Goal: Task Accomplishment & Management: Use online tool/utility

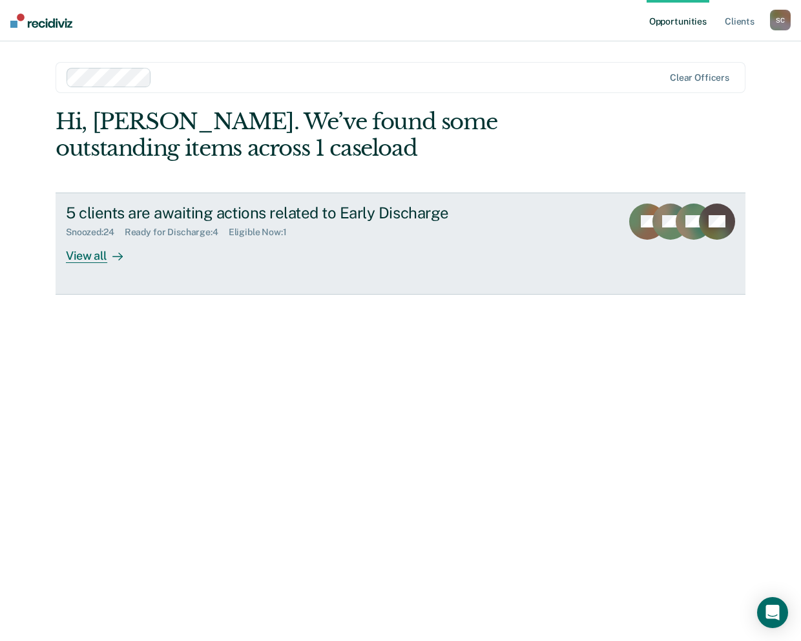
click at [178, 233] on div "Ready for Discharge : 4" at bounding box center [177, 232] width 104 height 11
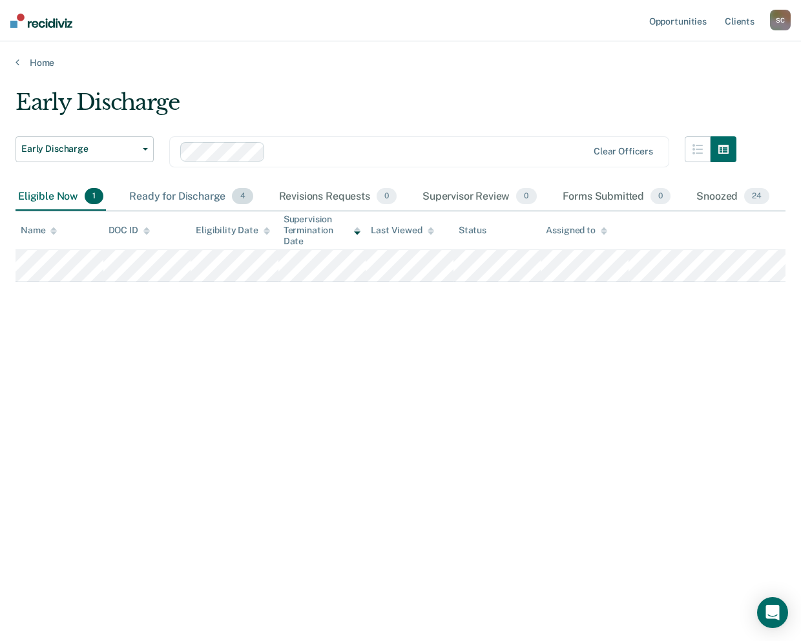
click at [178, 195] on div "Ready for Discharge 4" at bounding box center [191, 197] width 129 height 28
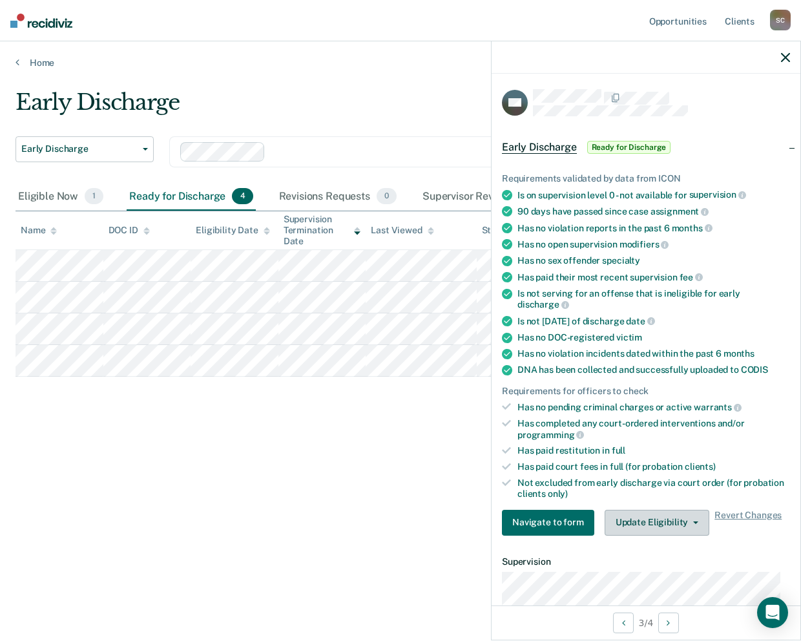
click at [693, 522] on icon "button" at bounding box center [695, 523] width 5 height 3
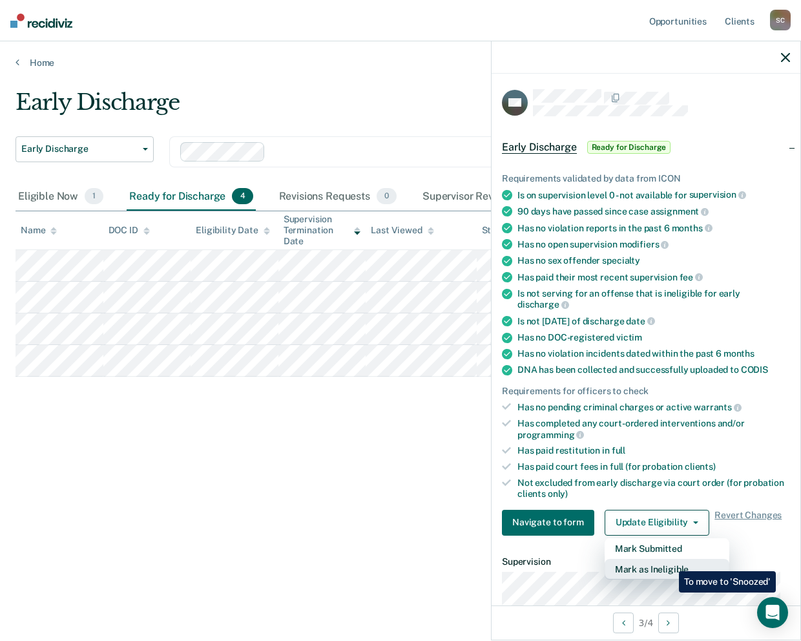
click at [670, 562] on button "Mark as Ineligible" at bounding box center [667, 569] width 125 height 21
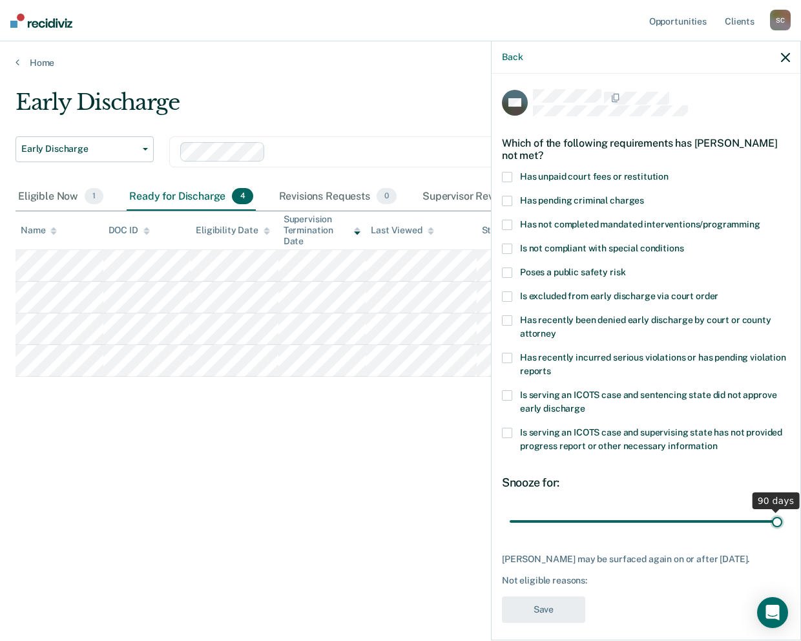
drag, startPoint x: 597, startPoint y: 519, endPoint x: 770, endPoint y: 520, distance: 173.9
type input "90"
click at [770, 520] on input "range" at bounding box center [646, 522] width 273 height 23
click at [507, 319] on span at bounding box center [507, 320] width 10 height 10
click at [556, 329] on input "Has recently been denied early discharge by court or county attorney" at bounding box center [556, 329] width 0 height 0
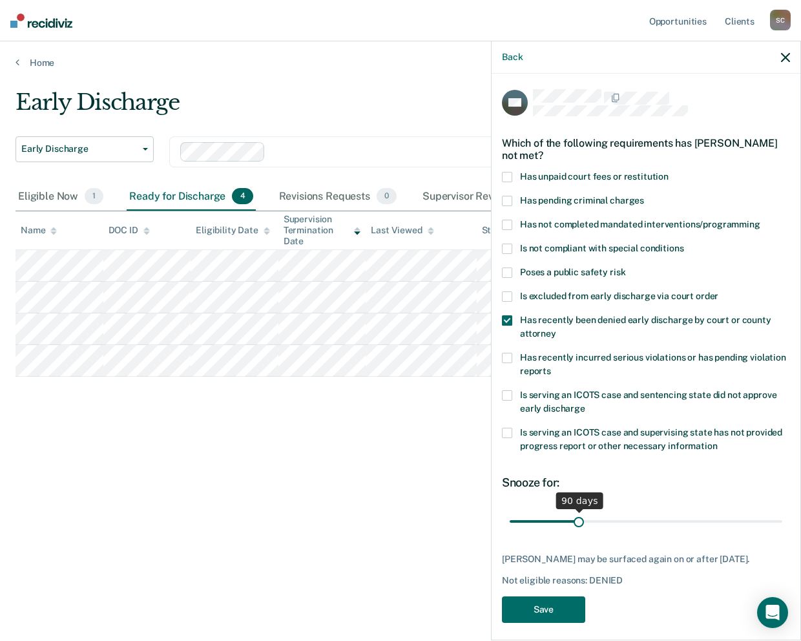
scroll to position [17, 0]
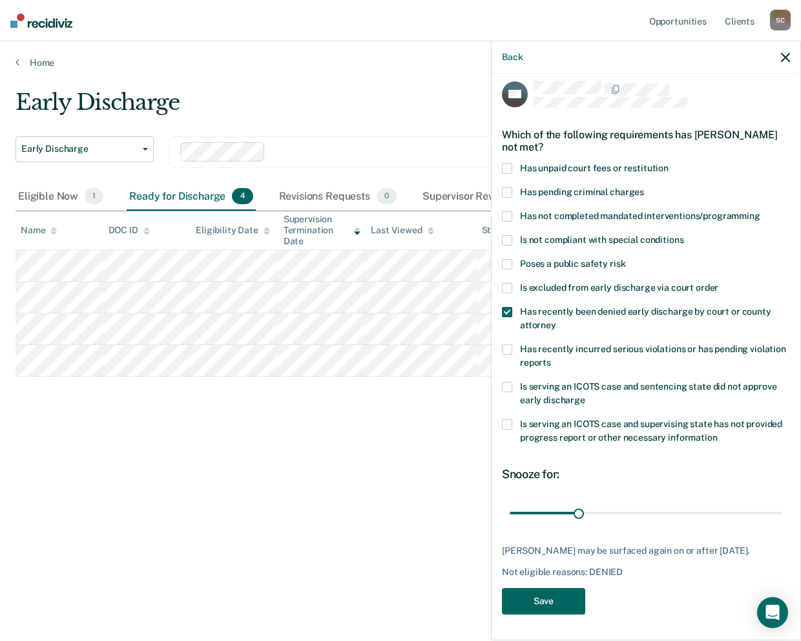
click at [559, 603] on button "Save" at bounding box center [543, 601] width 83 height 26
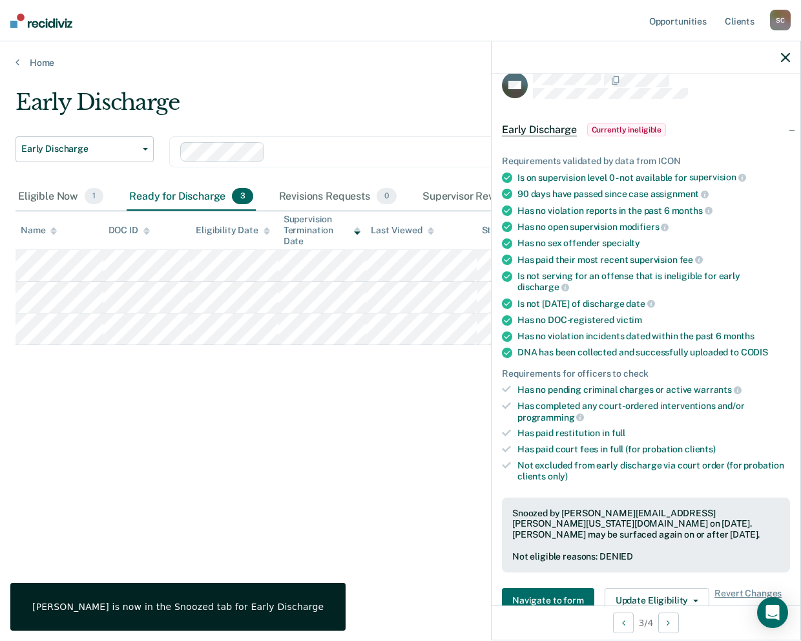
click at [788, 58] on icon "button" at bounding box center [785, 57] width 9 height 9
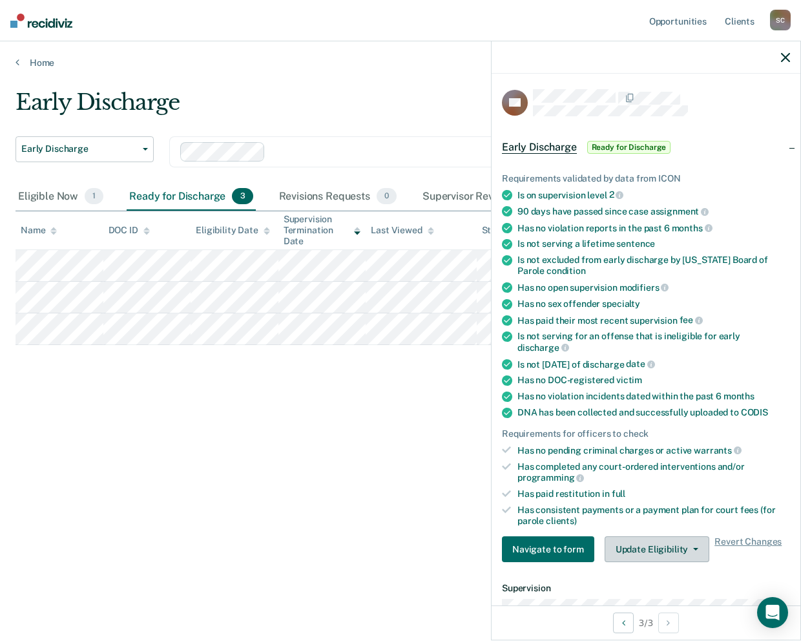
click at [694, 549] on button "Update Eligibility" at bounding box center [657, 549] width 105 height 26
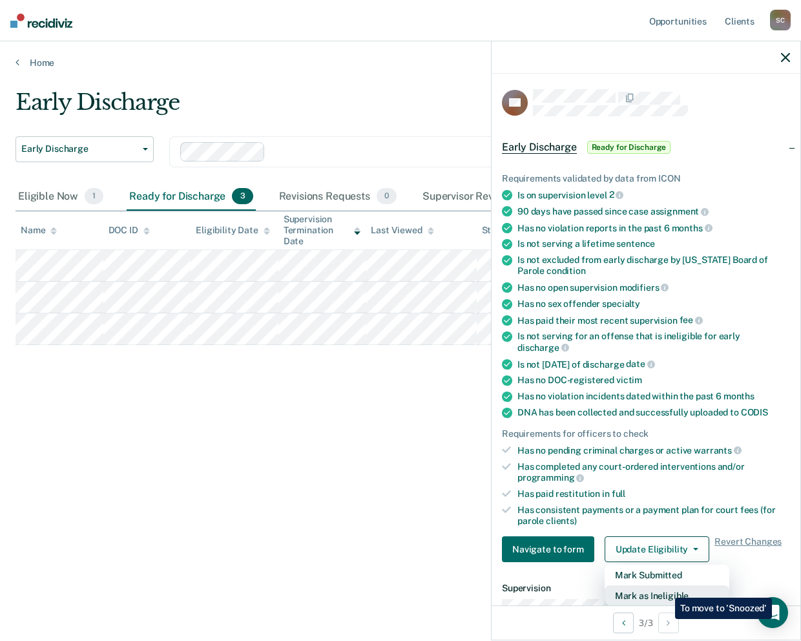
click at [666, 588] on button "Mark as Ineligible" at bounding box center [667, 596] width 125 height 21
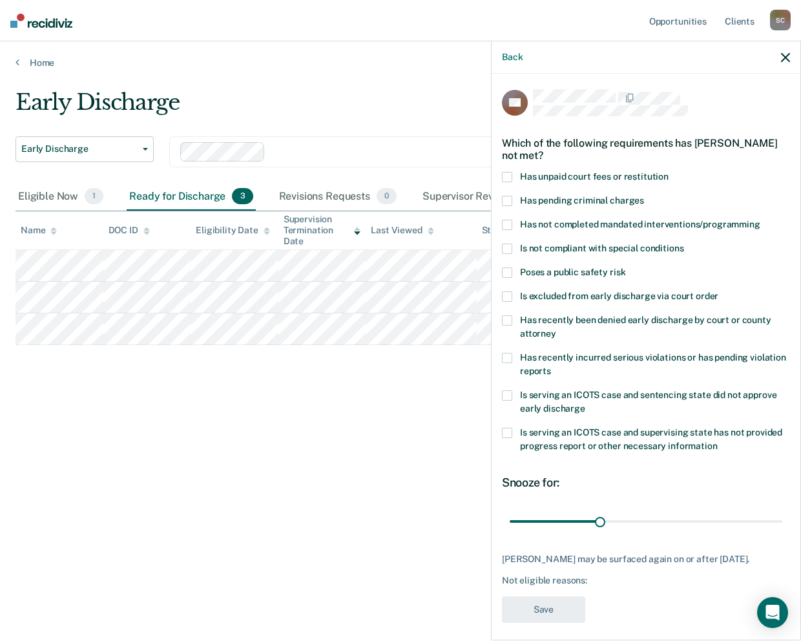
click at [510, 245] on span at bounding box center [507, 249] width 10 height 10
click at [684, 244] on input "Is not compliant with special conditions" at bounding box center [684, 244] width 0 height 0
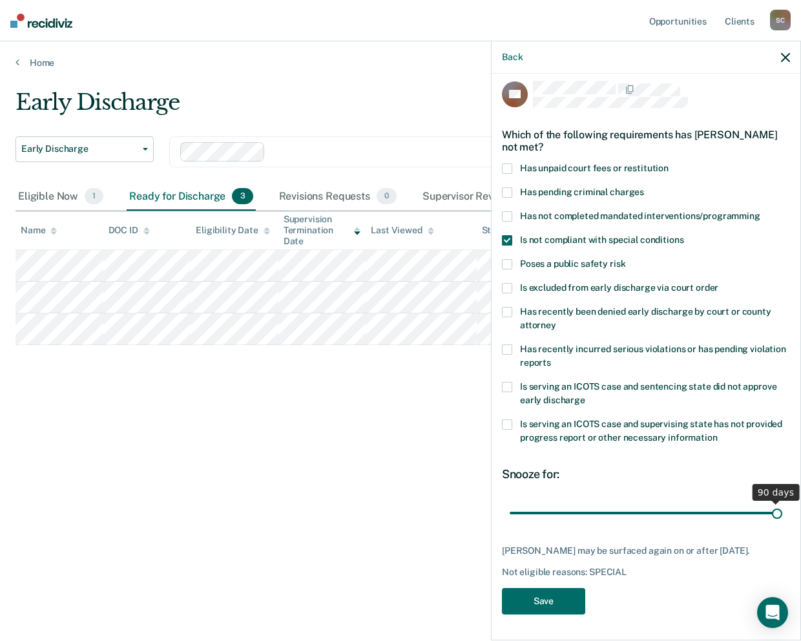
drag, startPoint x: 603, startPoint y: 505, endPoint x: 775, endPoint y: 505, distance: 171.9
type input "90"
click at [775, 505] on input "range" at bounding box center [646, 513] width 273 height 23
click at [564, 604] on button "Save" at bounding box center [543, 601] width 83 height 26
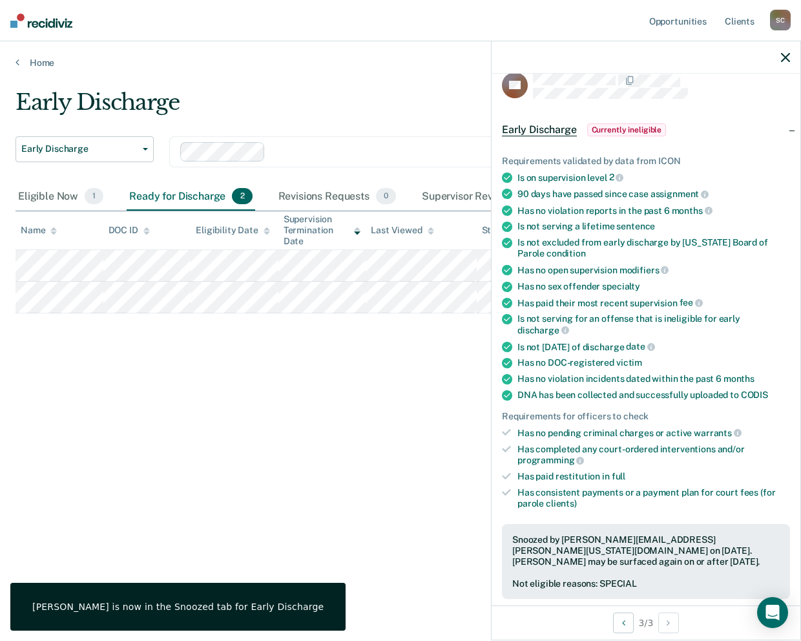
click at [783, 59] on icon "button" at bounding box center [785, 57] width 9 height 9
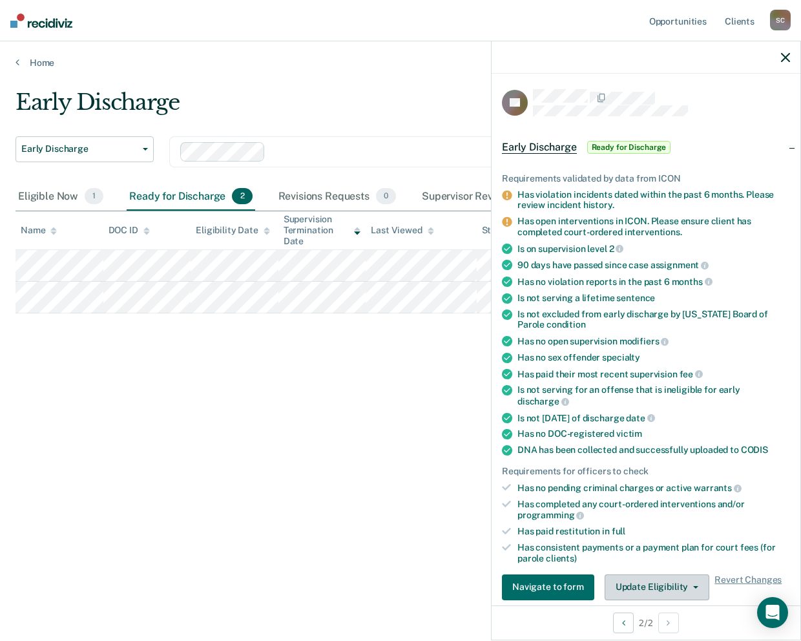
click at [693, 586] on icon "button" at bounding box center [695, 587] width 5 height 3
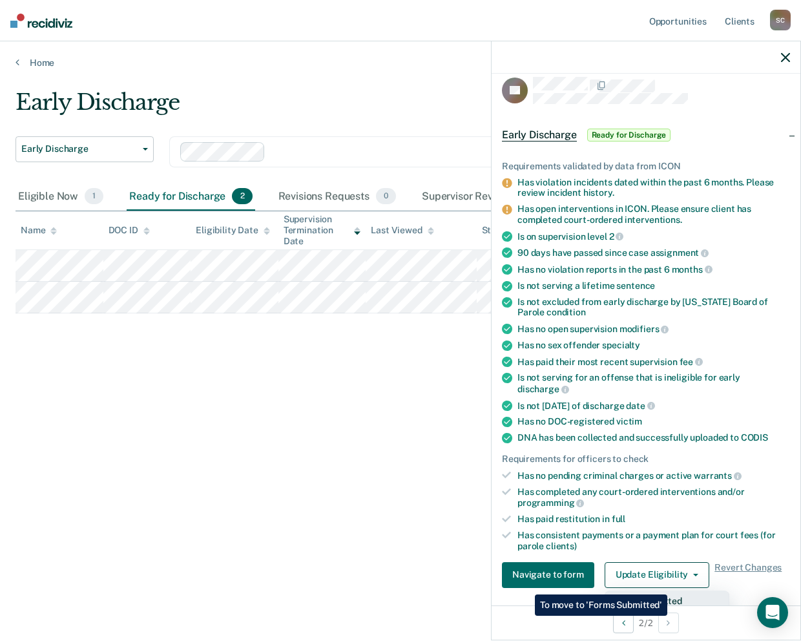
scroll to position [206, 0]
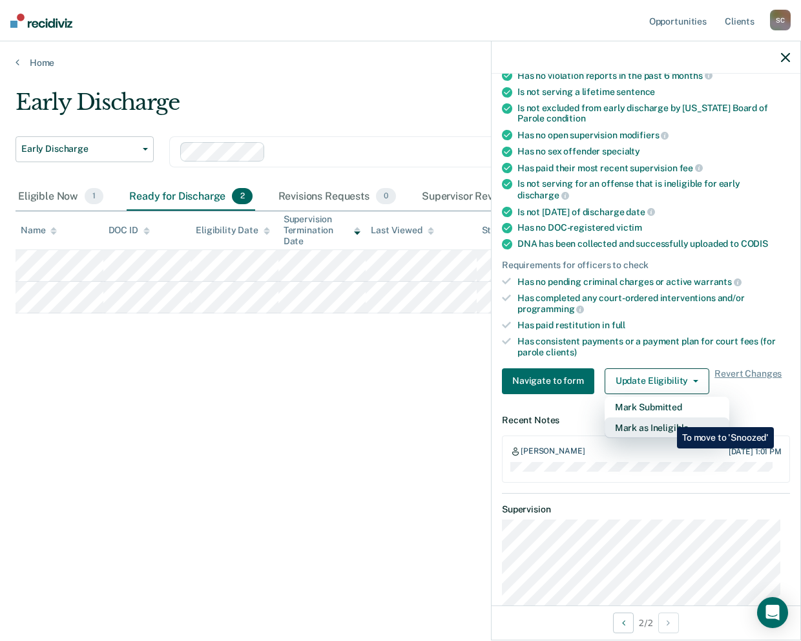
click at [668, 418] on button "Mark as Ineligible" at bounding box center [667, 428] width 125 height 21
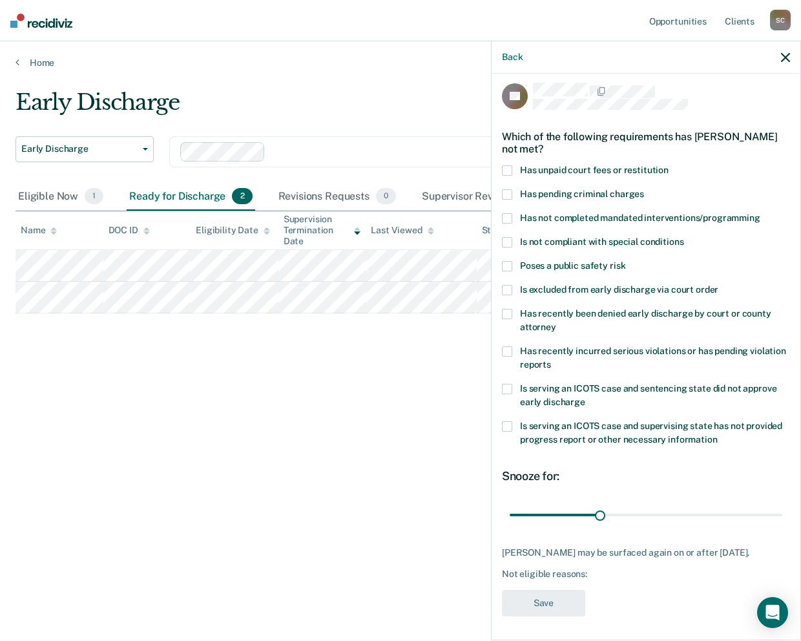
click at [508, 240] on span at bounding box center [507, 242] width 10 height 10
click at [684, 237] on input "Is not compliant with special conditions" at bounding box center [684, 237] width 0 height 0
click at [544, 603] on button "Save" at bounding box center [543, 603] width 83 height 26
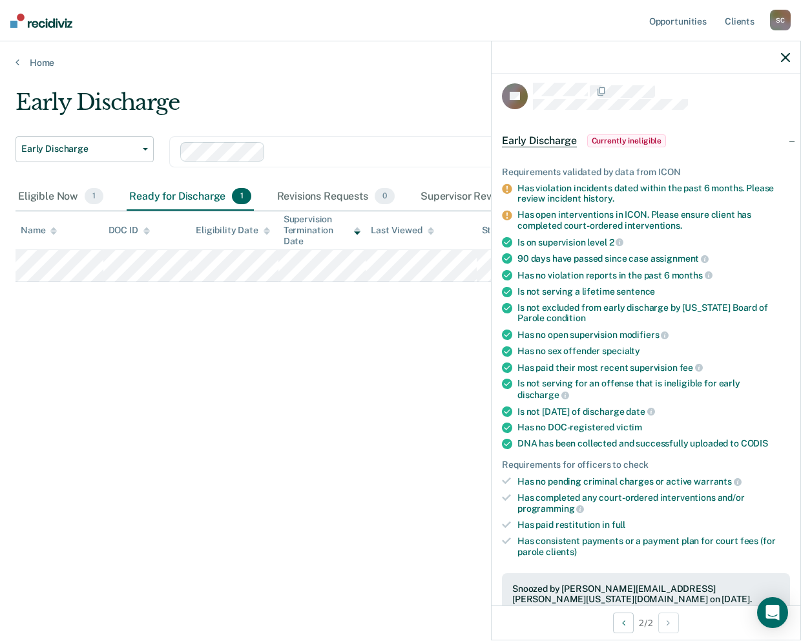
click at [785, 59] on icon "button" at bounding box center [785, 57] width 9 height 9
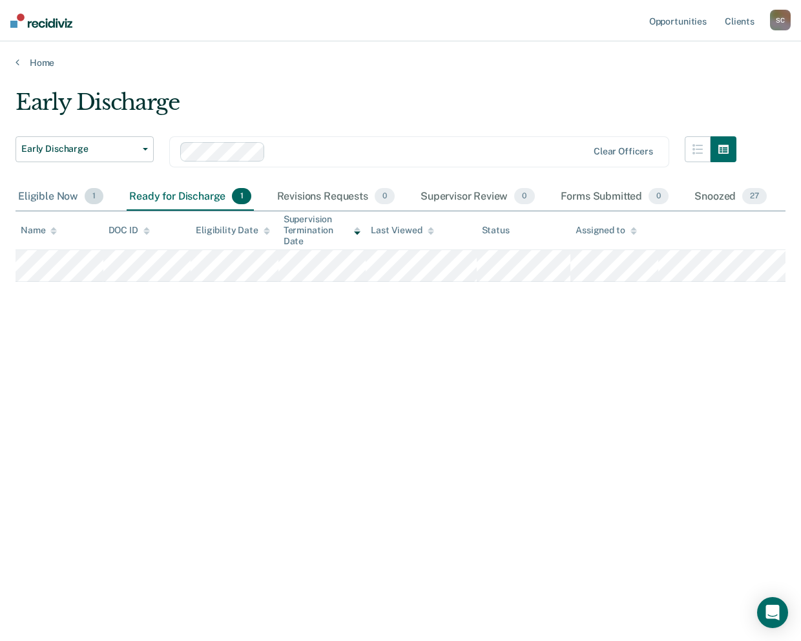
click at [50, 197] on div "Eligible Now 1" at bounding box center [61, 197] width 90 height 28
